Goal: Navigation & Orientation: Understand site structure

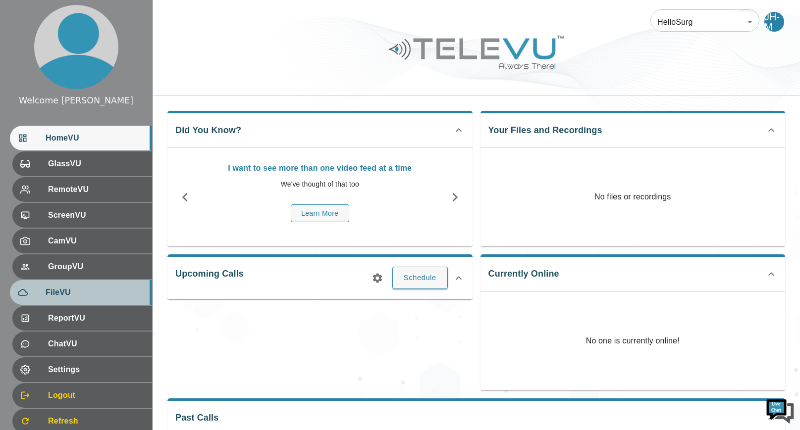
click at [85, 295] on span "FileVU" at bounding box center [95, 293] width 99 height 12
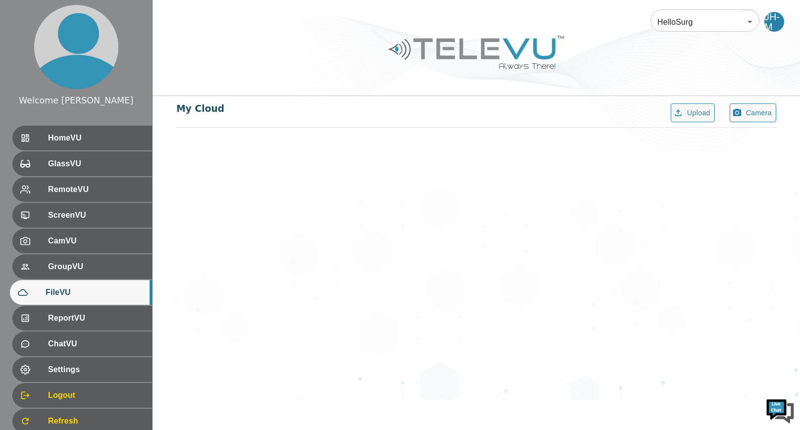
click at [386, 239] on div "HelloSurg 81 ​ JH-M My Cloud Upload Camera" at bounding box center [476, 200] width 647 height 400
click at [256, 114] on div "My Cloud Upload Camera" at bounding box center [476, 112] width 600 height 32
click at [85, 143] on span "HomeVU" at bounding box center [95, 138] width 99 height 12
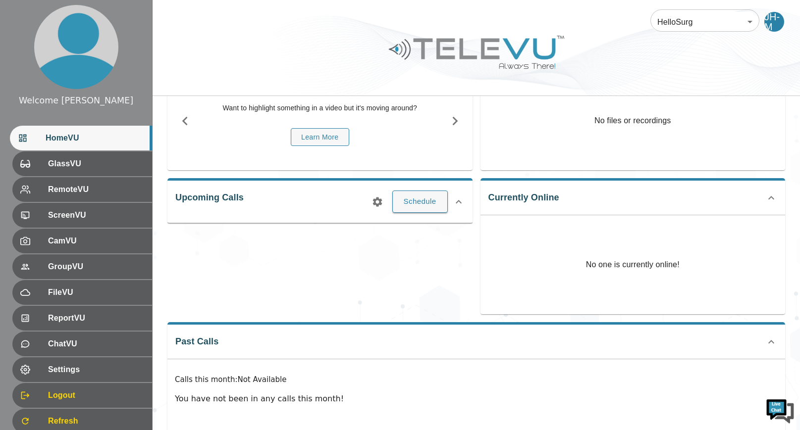
scroll to position [99, 0]
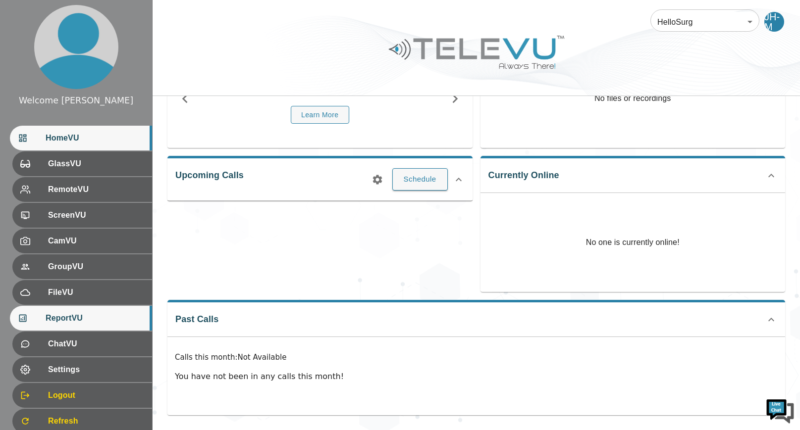
click at [70, 319] on span "ReportVU" at bounding box center [95, 318] width 99 height 12
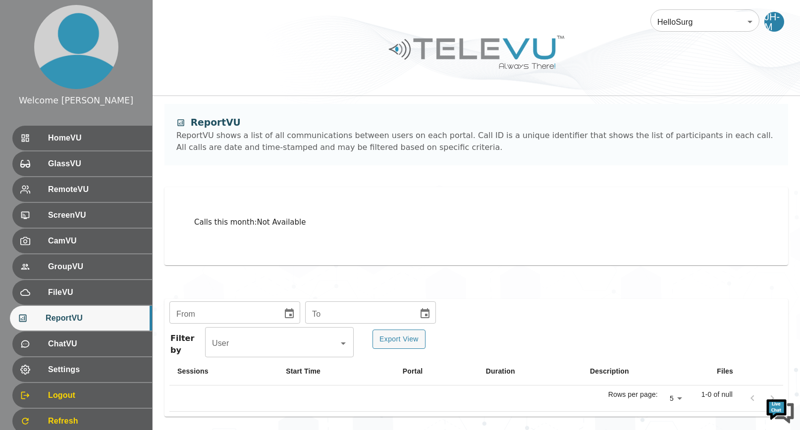
scroll to position [3, 0]
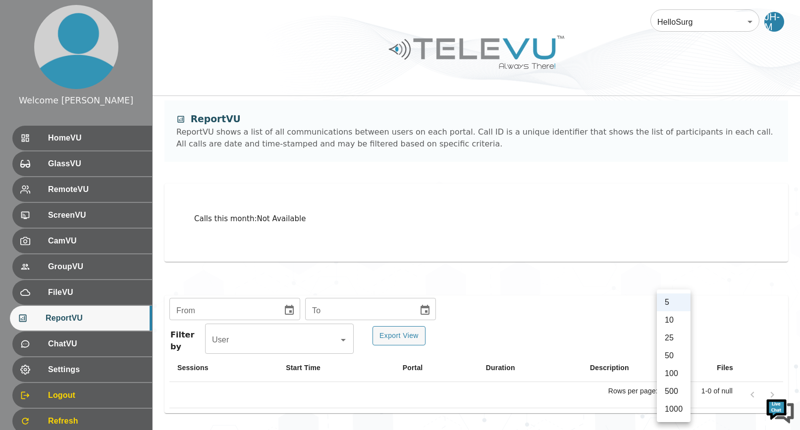
click at [680, 394] on body "Welcome [PERSON_NAME] HomeVU GlassVU RemoteVU ScreenVU CamVU GroupVU FileVU Rep…" at bounding box center [400, 214] width 800 height 434
click at [669, 355] on li "50" at bounding box center [674, 356] width 34 height 18
type input "50"
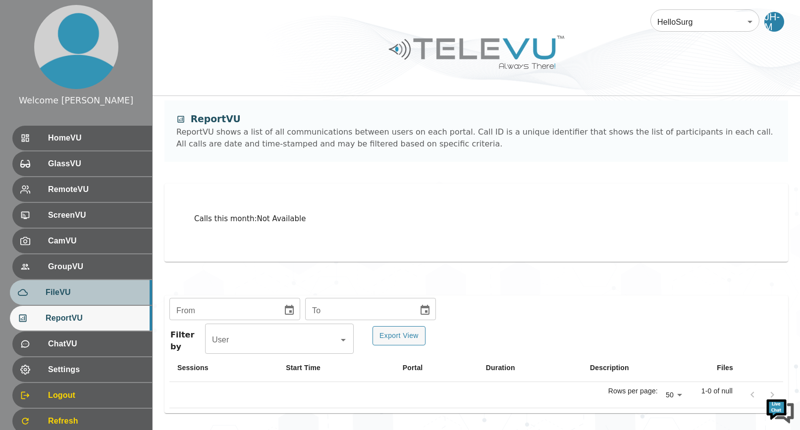
click at [62, 287] on span "FileVU" at bounding box center [95, 293] width 99 height 12
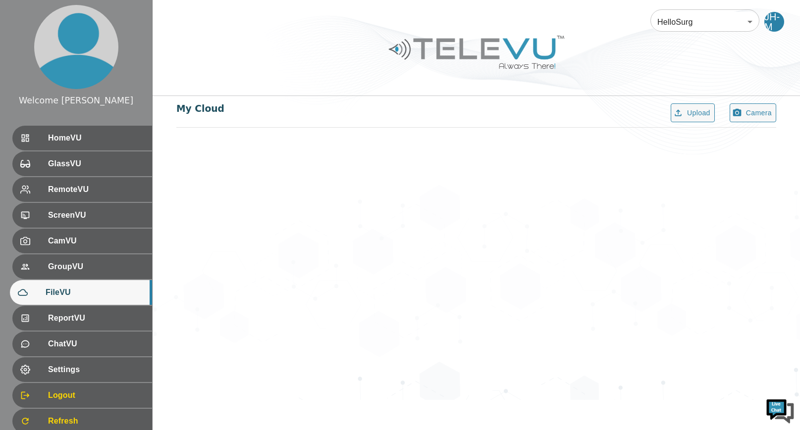
click at [504, 207] on div "HelloSurg 81 ​ JH-M My Cloud Upload Camera" at bounding box center [476, 200] width 647 height 400
